Goal: Transaction & Acquisition: Purchase product/service

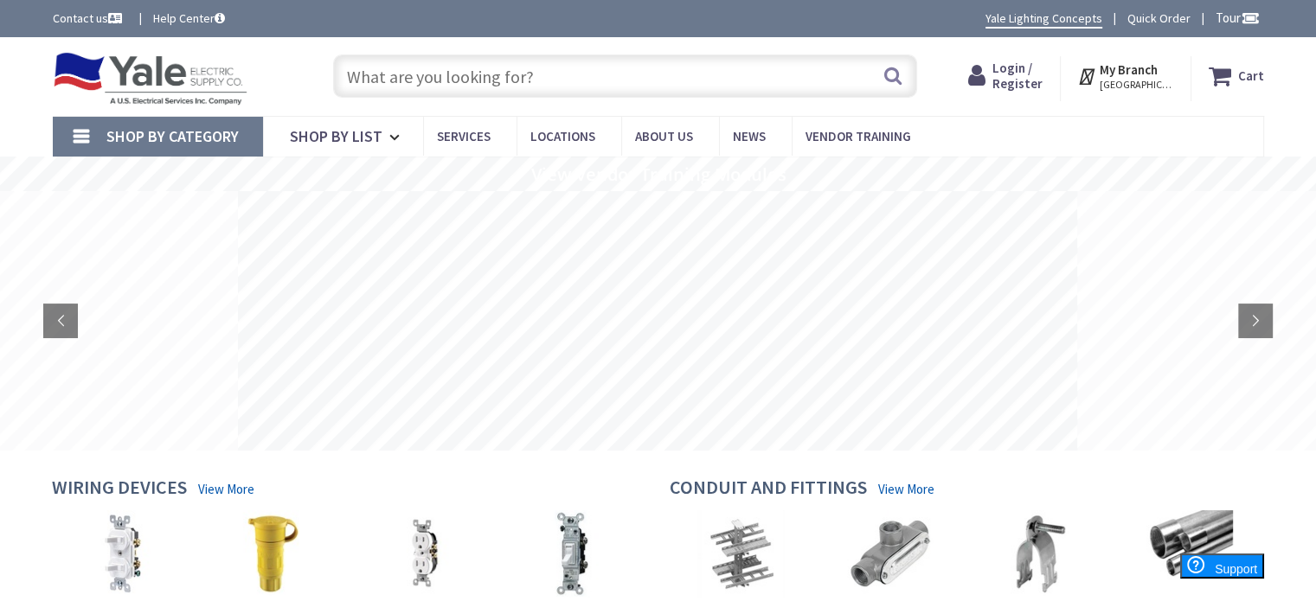
click at [412, 75] on input "text" at bounding box center [625, 76] width 584 height 43
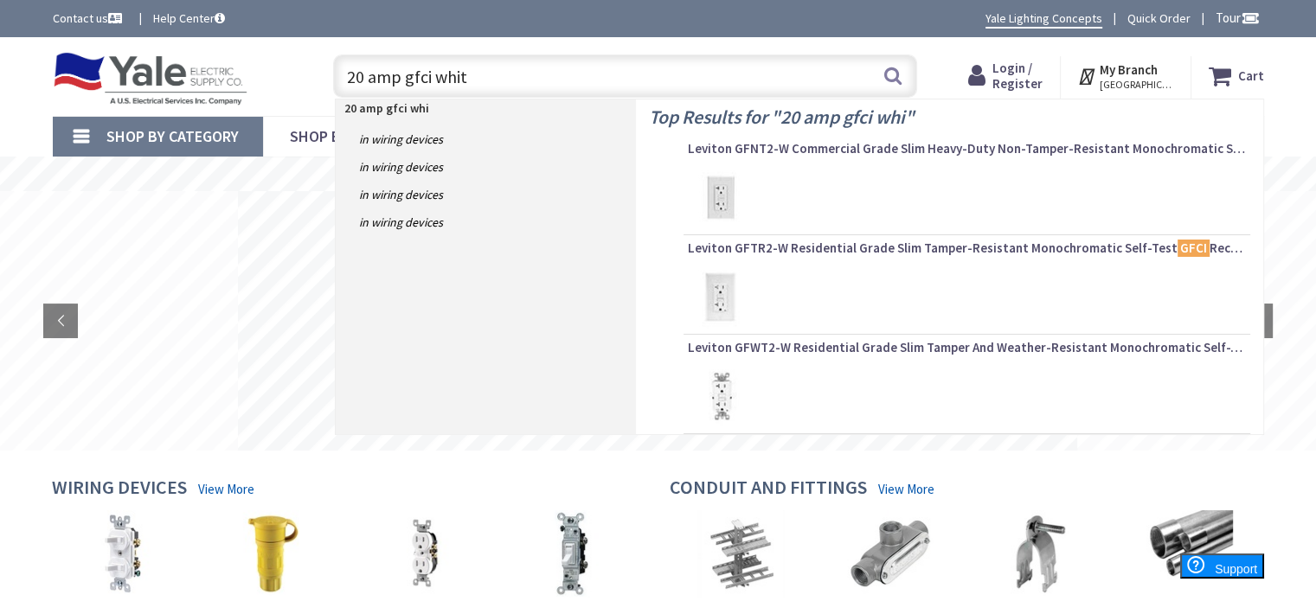
type input "20 amp gfci white"
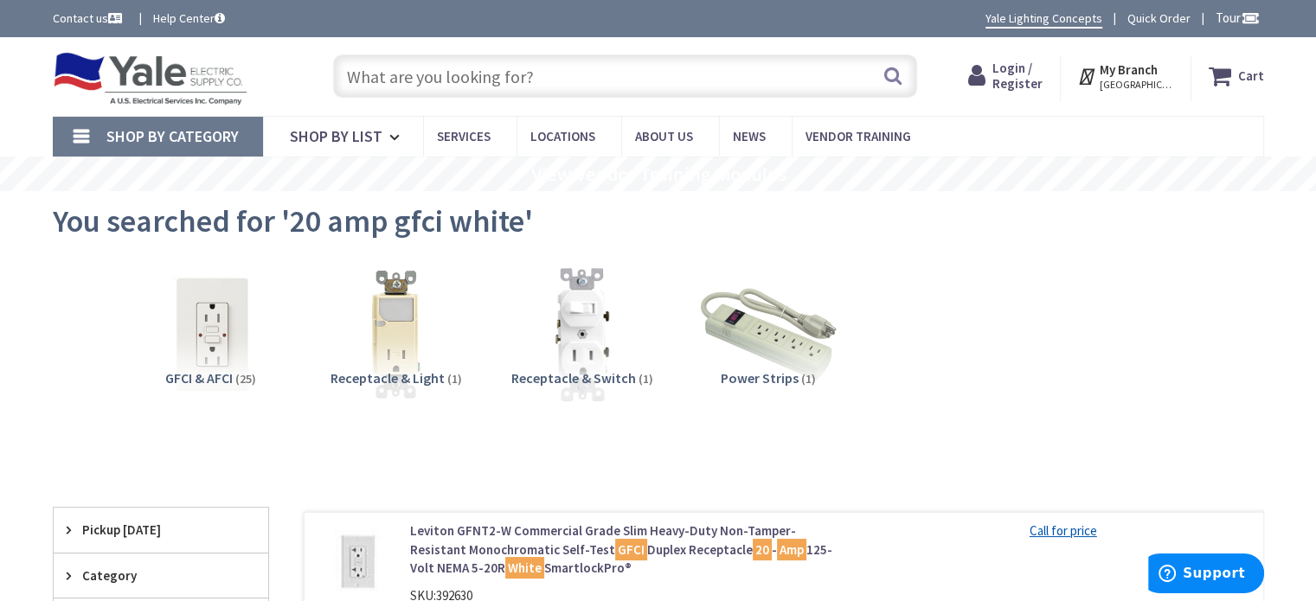
click at [1143, 74] on strong "My Branch" at bounding box center [1129, 69] width 58 height 16
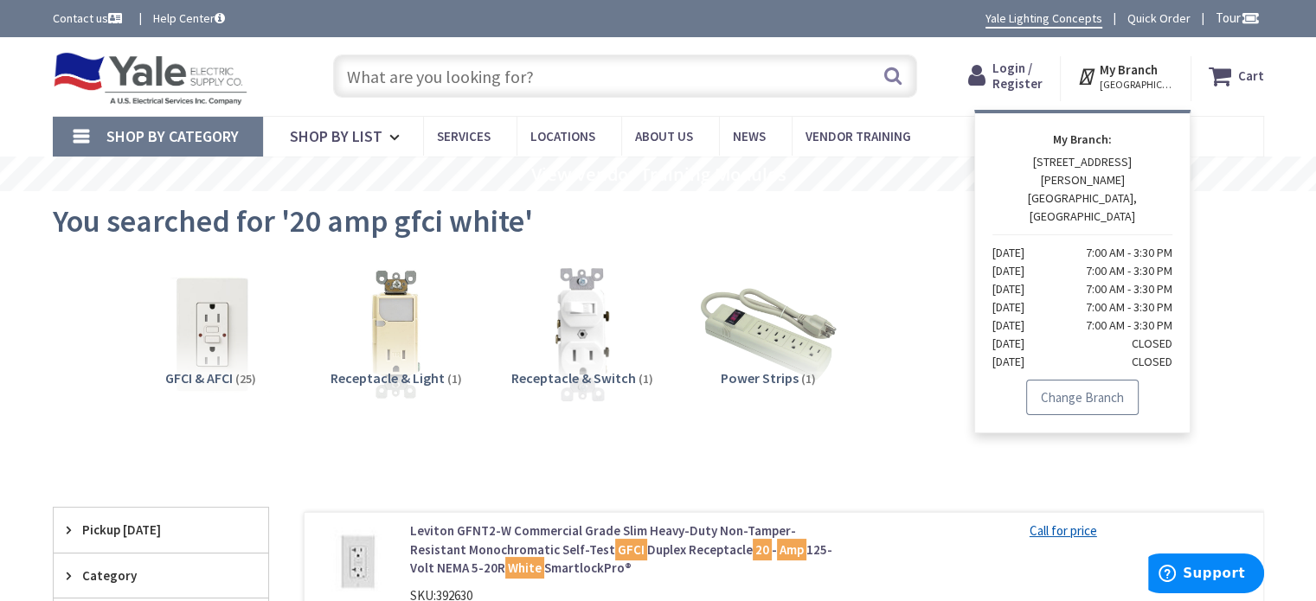
click at [1073, 380] on link "Change Branch" at bounding box center [1082, 398] width 112 height 36
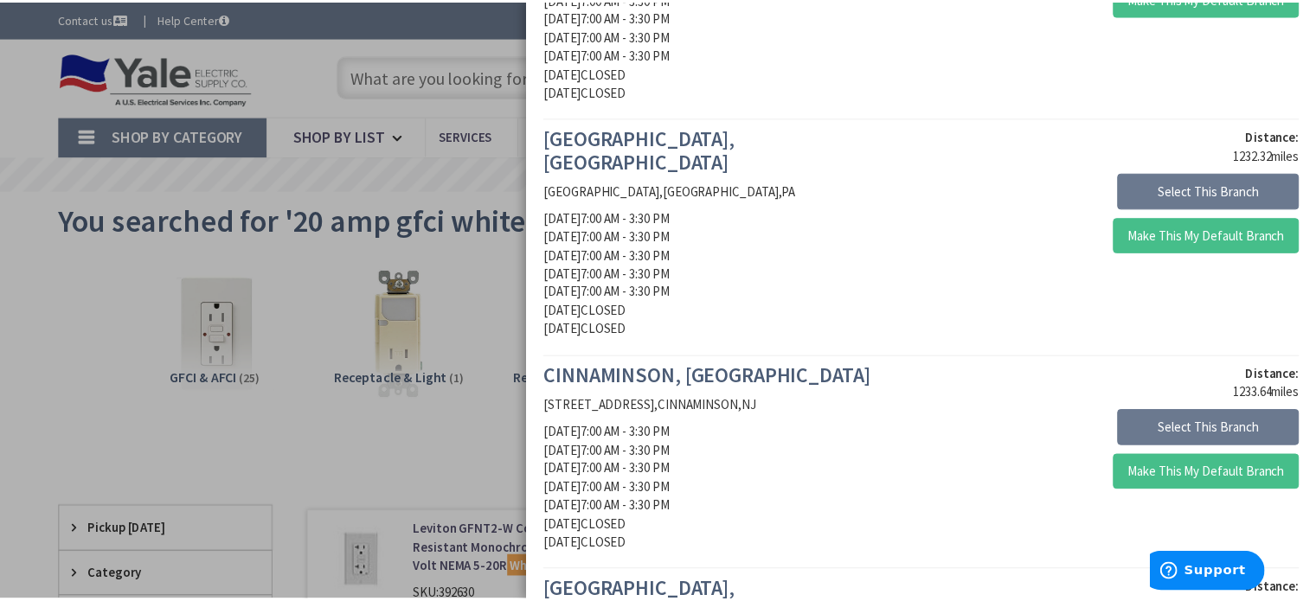
scroll to position [1904, 0]
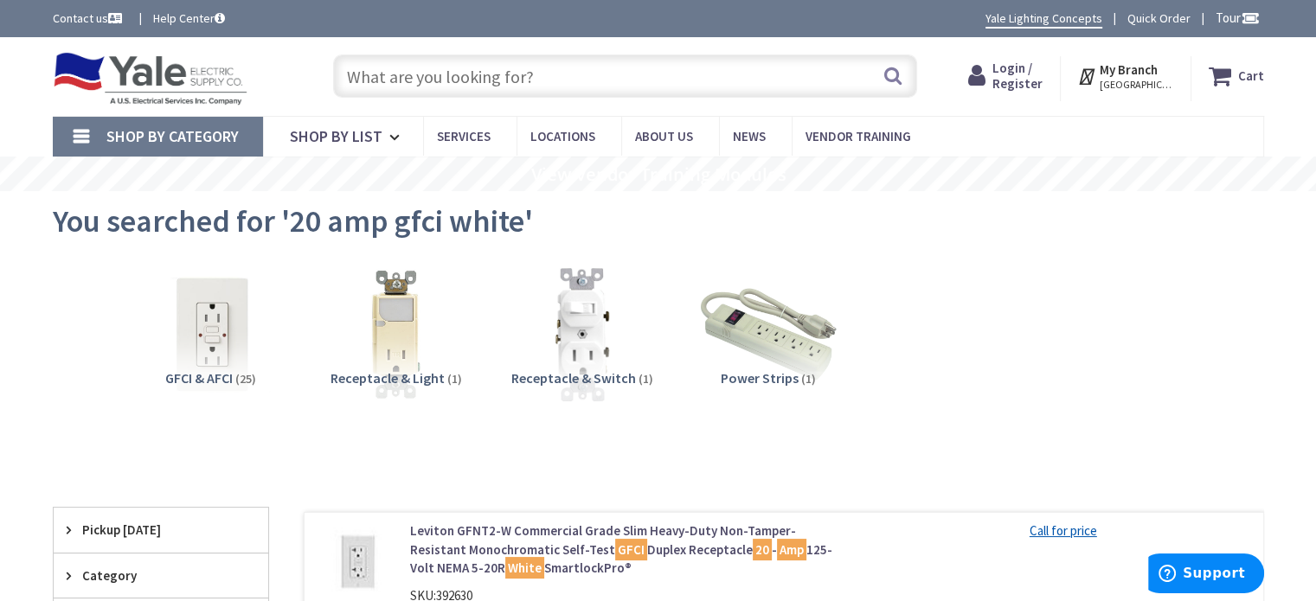
click at [428, 89] on input "text" at bounding box center [625, 76] width 584 height 43
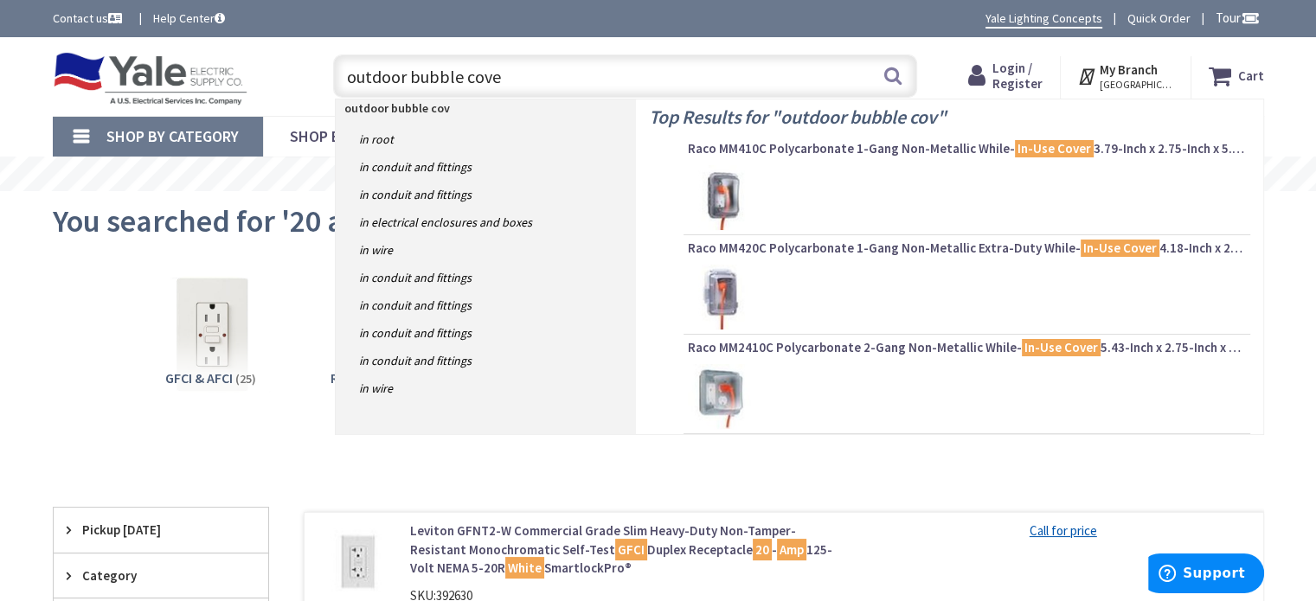
type input "outdoor bubble cover"
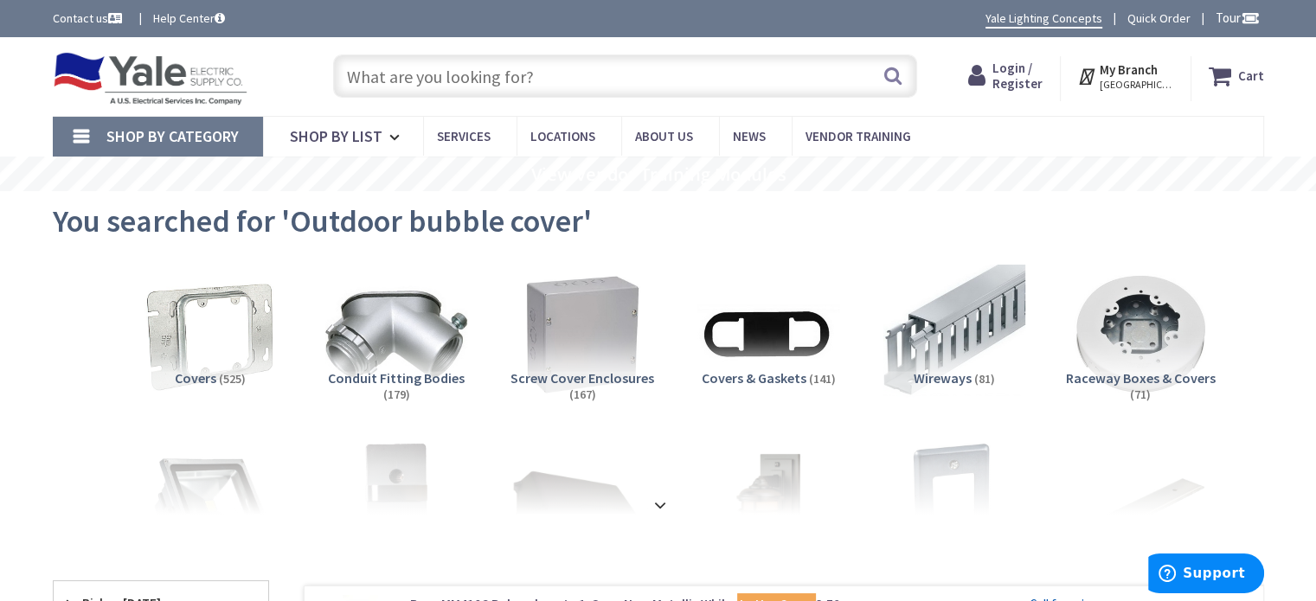
click at [394, 74] on input "text" at bounding box center [625, 76] width 584 height 43
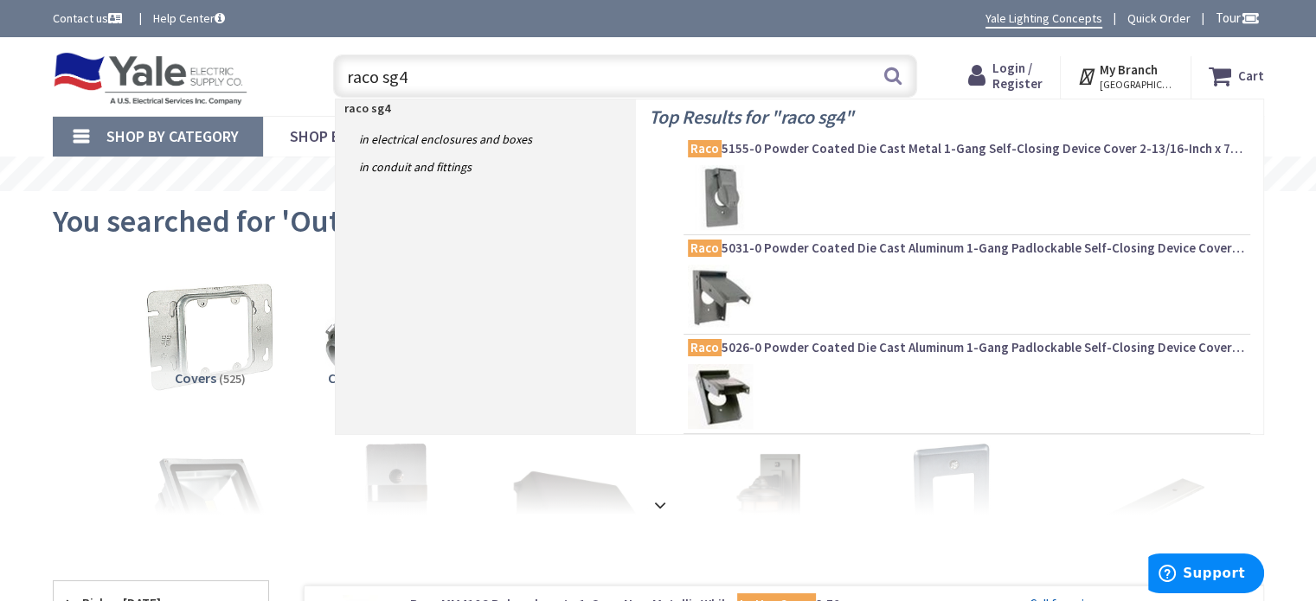
type input "raco sg40"
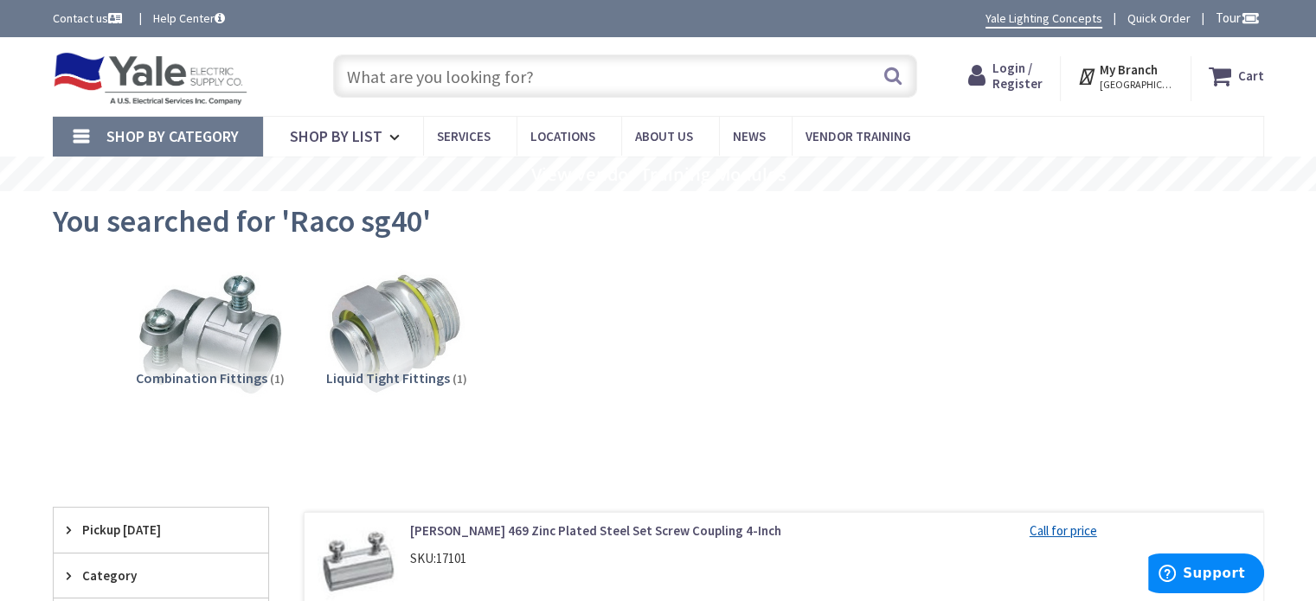
click at [498, 82] on input "text" at bounding box center [625, 76] width 584 height 43
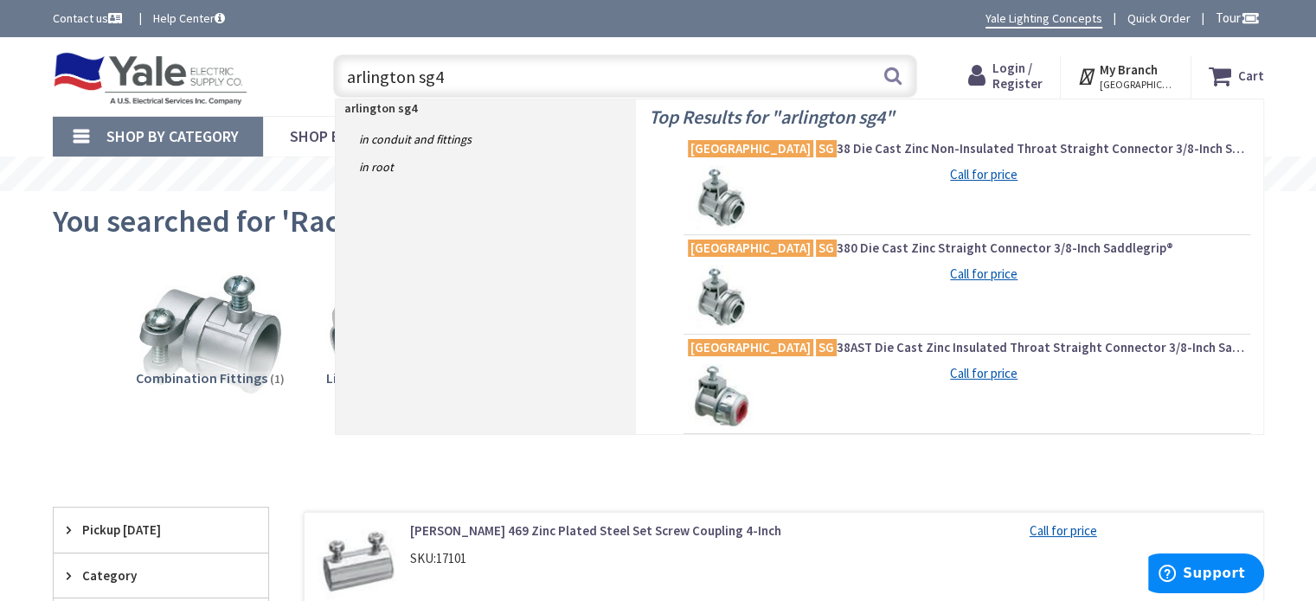
type input "arlington sg40"
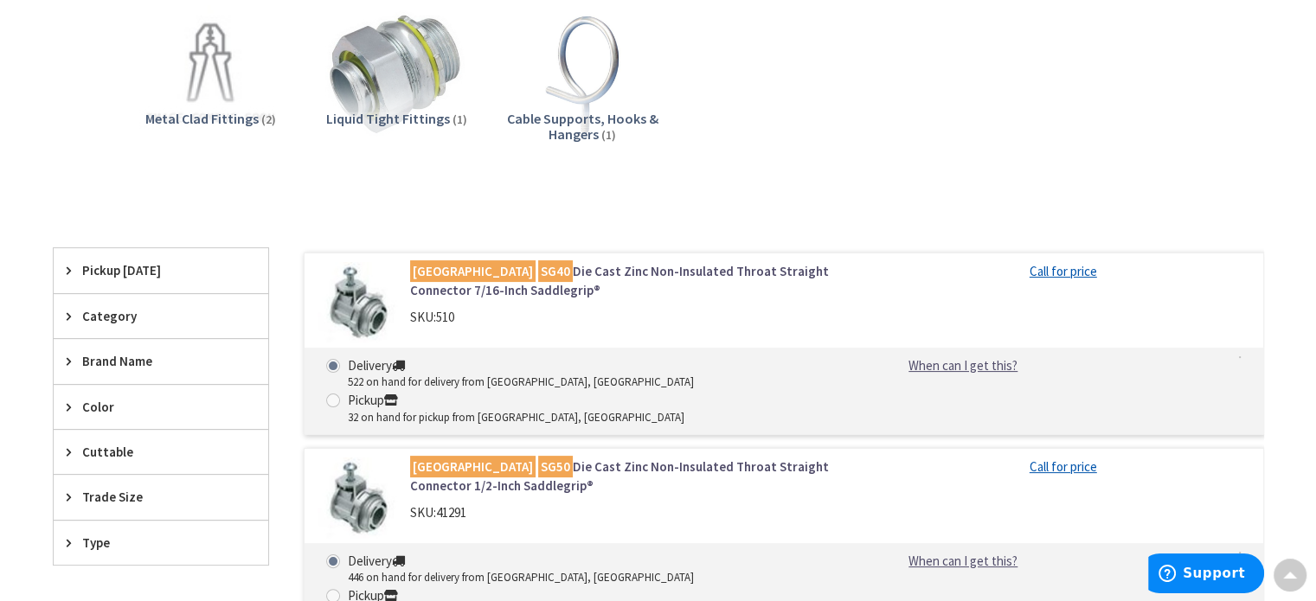
click at [650, 266] on link "Arlington SG40 Die Cast Zinc Non-Insulated Throat Straight Connector 7/16-Inch …" at bounding box center [630, 280] width 440 height 37
